Goal: Transaction & Acquisition: Download file/media

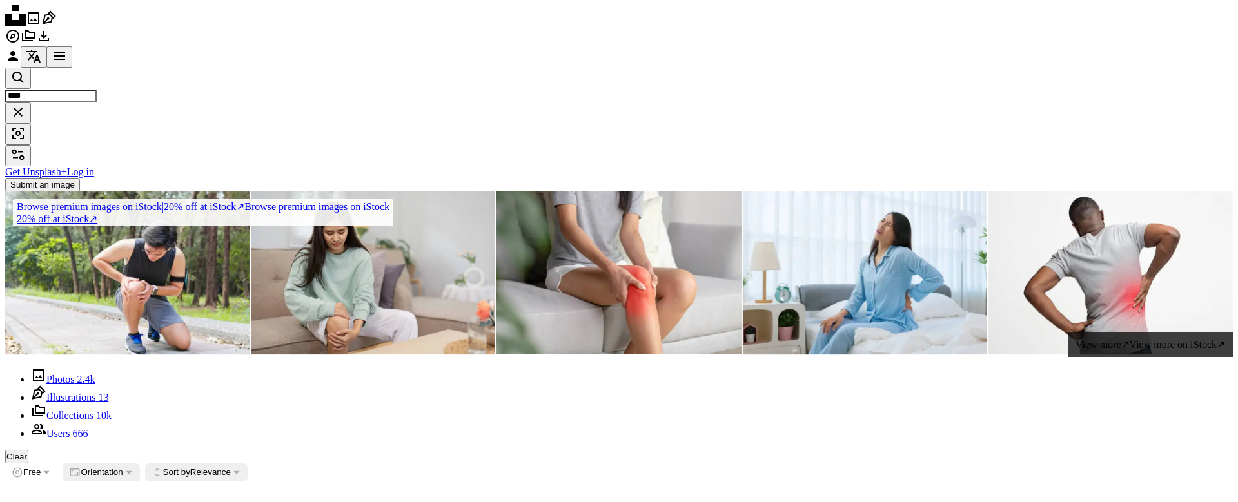
scroll to position [6427, 0]
